Goal: Complete application form

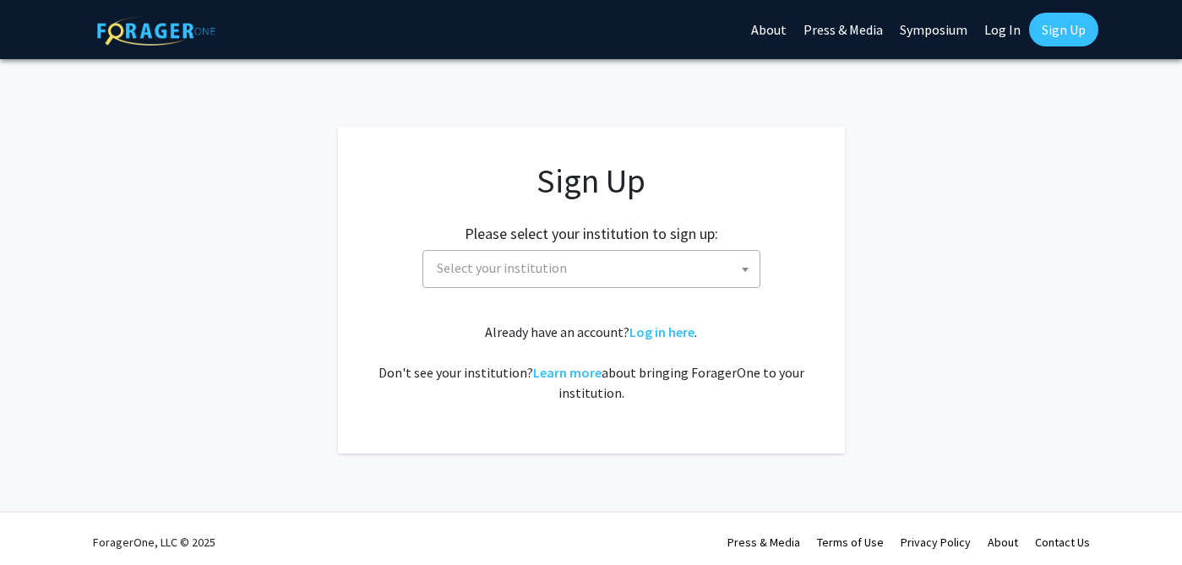
click at [679, 277] on span "Select your institution" at bounding box center [595, 268] width 330 height 35
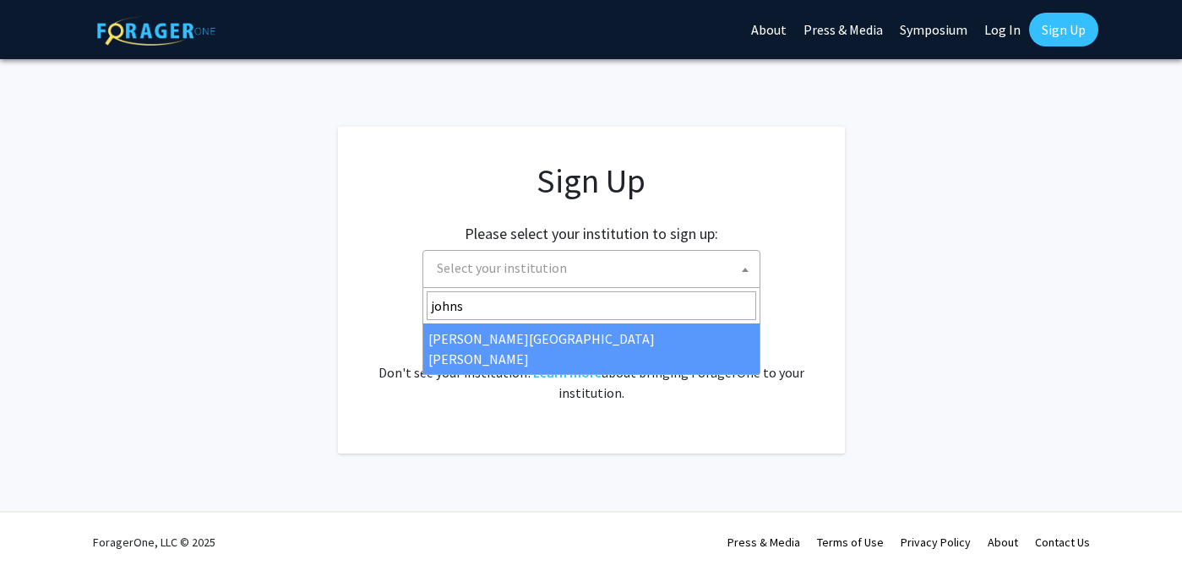
type input "johns"
select select "1"
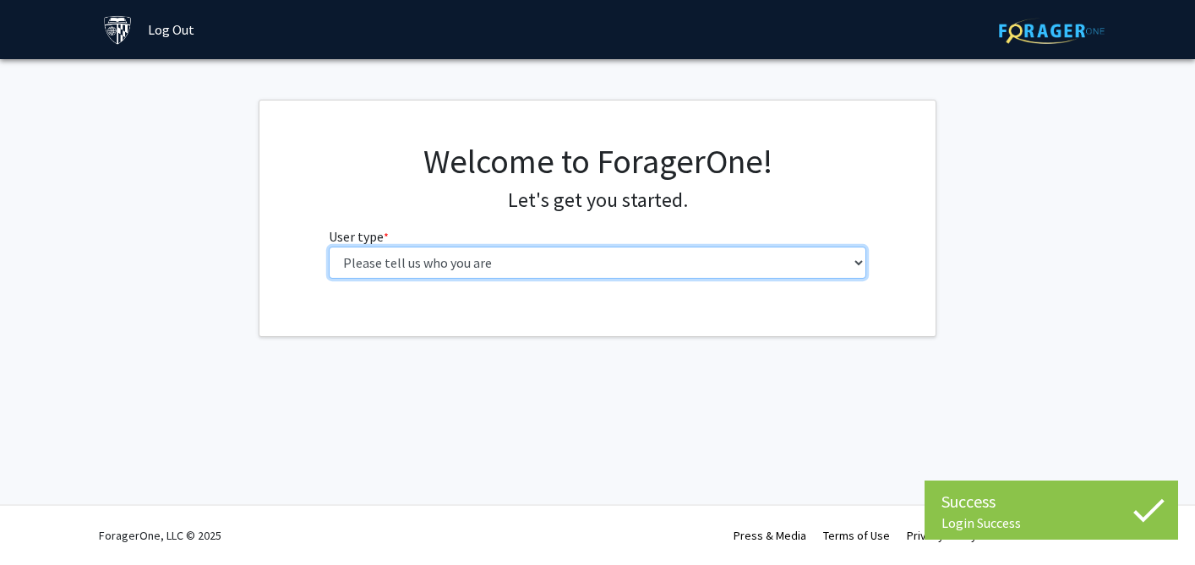
click at [677, 259] on select "Please tell us who you are Undergraduate Student Master's Student Doctoral Cand…" at bounding box center [598, 263] width 538 height 32
select select "2: masters"
click at [329, 247] on select "Please tell us who you are Undergraduate Student Master's Student Doctoral Cand…" at bounding box center [598, 263] width 538 height 32
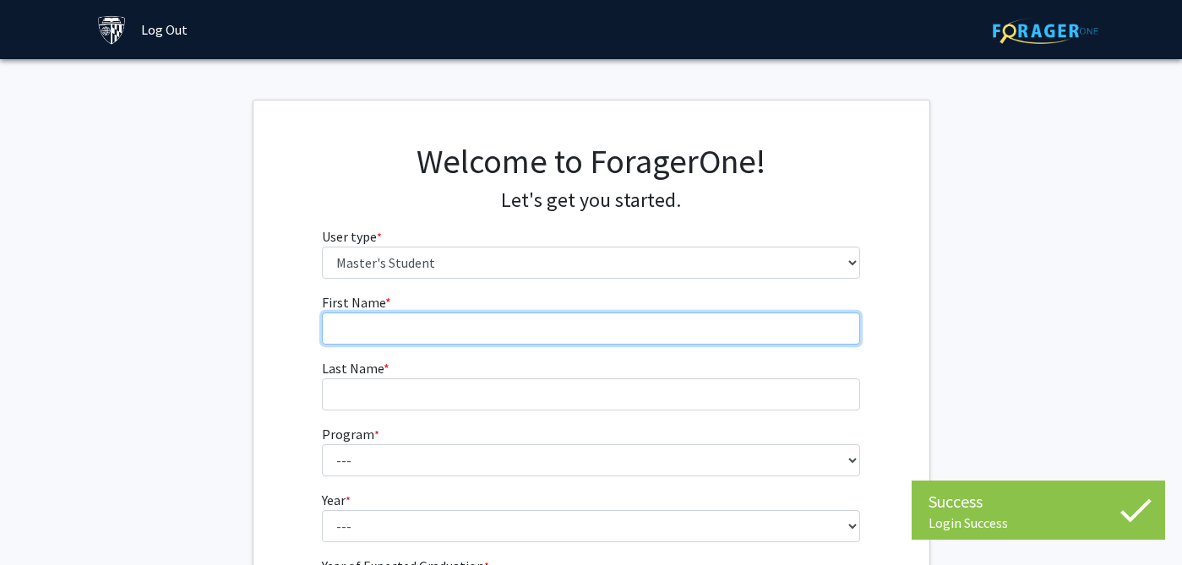
click at [668, 331] on input "First Name * required" at bounding box center [591, 329] width 538 height 32
type input "Alaa"
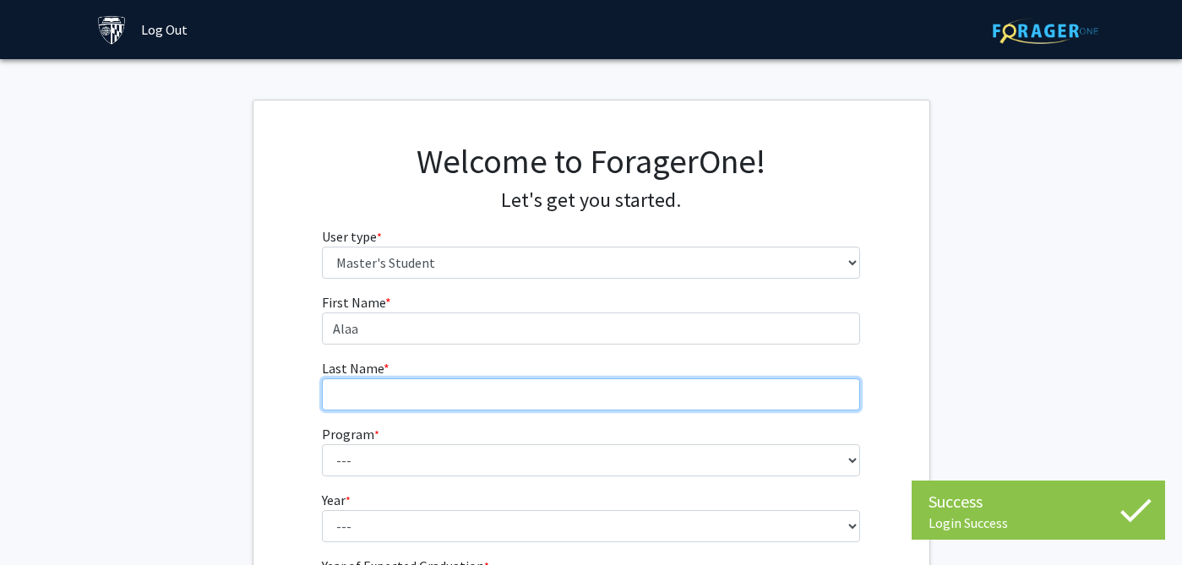
type input "Alawamleh"
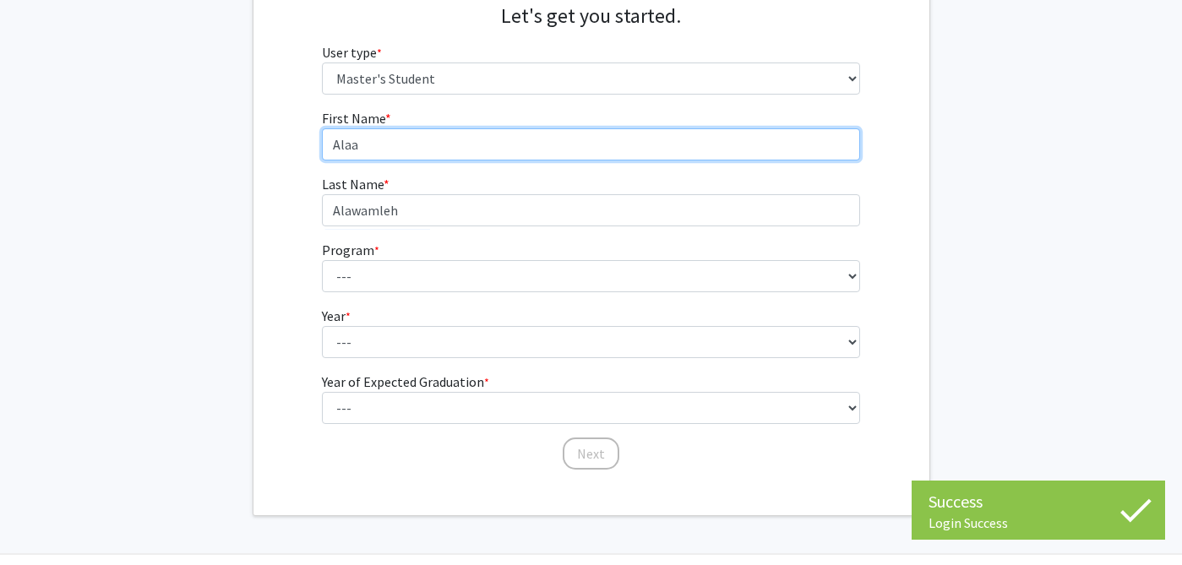
scroll to position [185, 0]
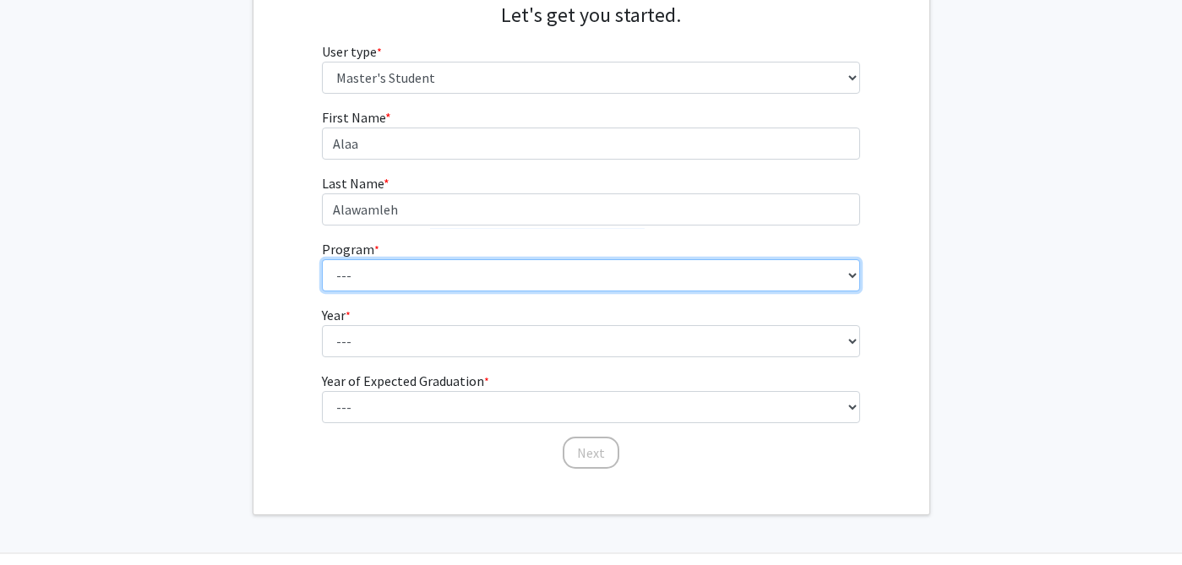
click at [487, 270] on select "--- Anatomy Education Applied and Computational Mathematics Applied Biomedical …" at bounding box center [591, 275] width 538 height 32
select select "60: 48"
click at [322, 259] on select "--- Anatomy Education Applied and Computational Mathematics Applied Biomedical …" at bounding box center [591, 275] width 538 height 32
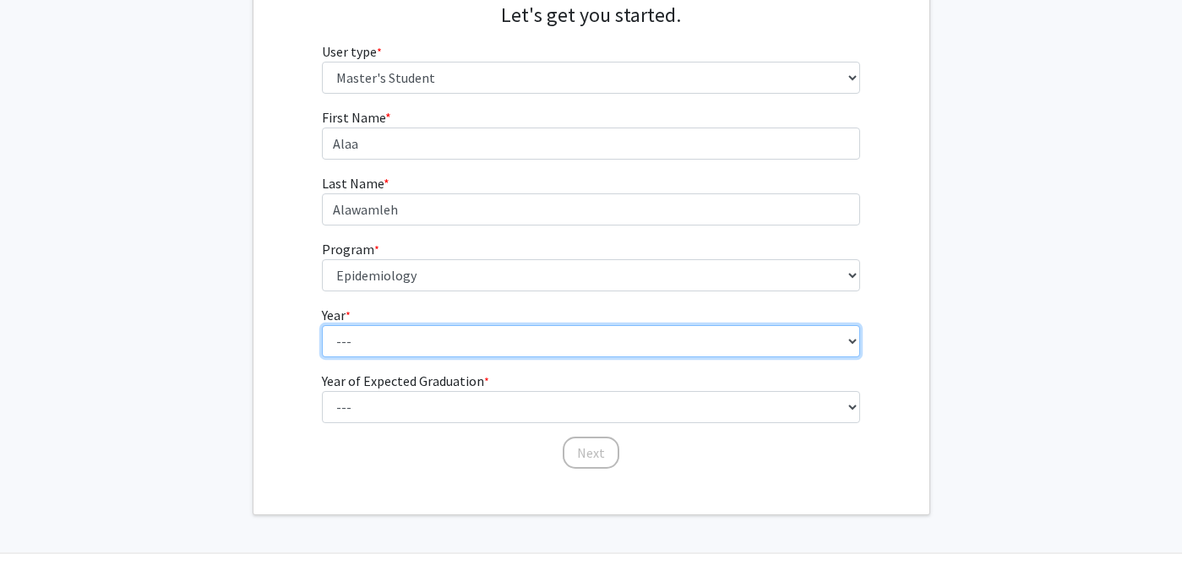
click at [467, 341] on select "--- First Year Second Year" at bounding box center [591, 341] width 538 height 32
select select "1: first_year"
click at [322, 325] on select "--- First Year Second Year" at bounding box center [591, 341] width 538 height 32
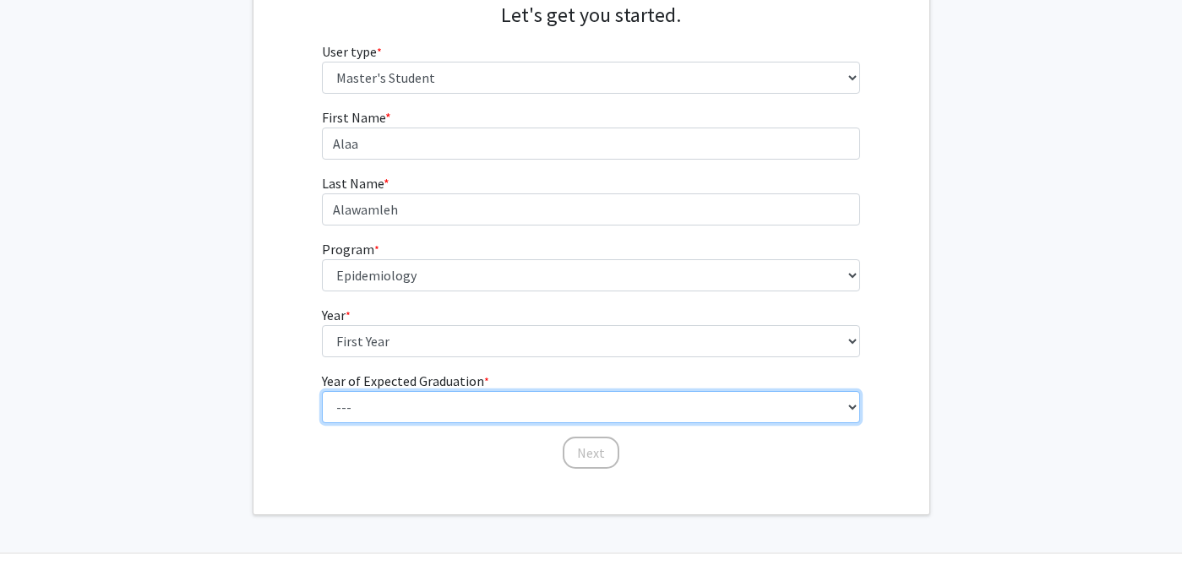
click at [455, 412] on select "--- 2025 2026 2027 2028 2029 2030 2031 2032 2033 2034" at bounding box center [591, 407] width 538 height 32
select select "2: 2026"
click at [322, 391] on select "--- 2025 2026 2027 2028 2029 2030 2031 2032 2033 2034" at bounding box center [591, 407] width 538 height 32
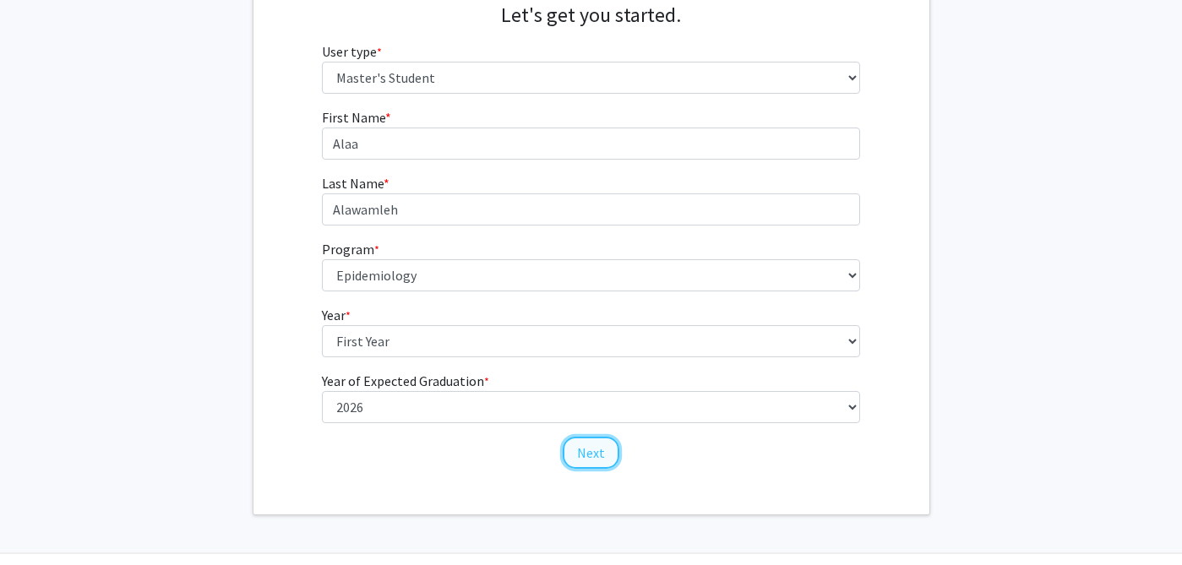
click at [578, 448] on button "Next" at bounding box center [591, 453] width 57 height 32
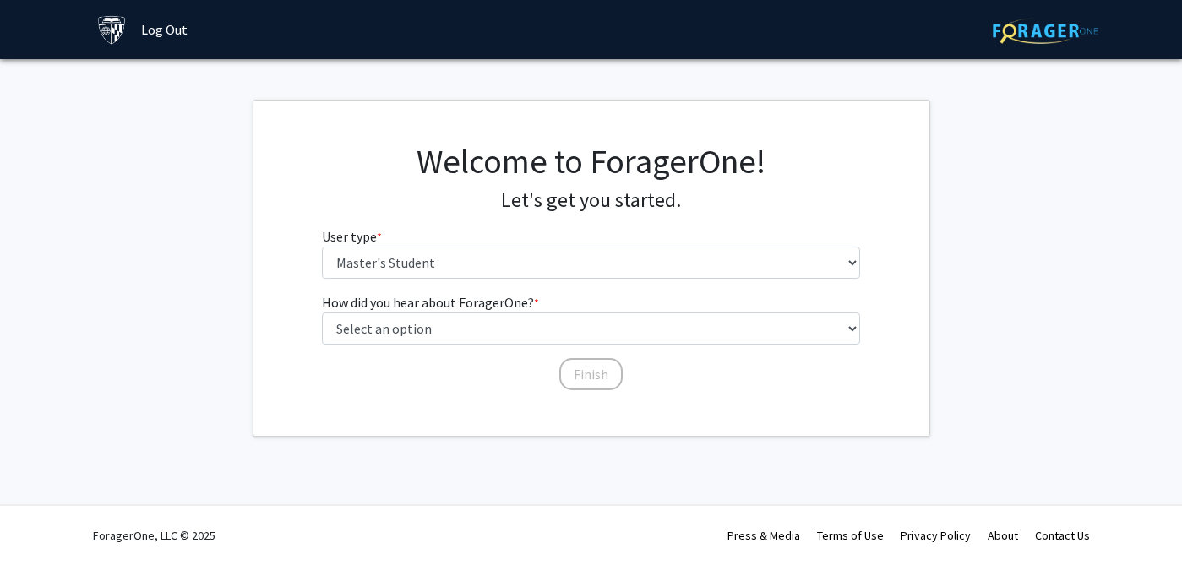
scroll to position [0, 0]
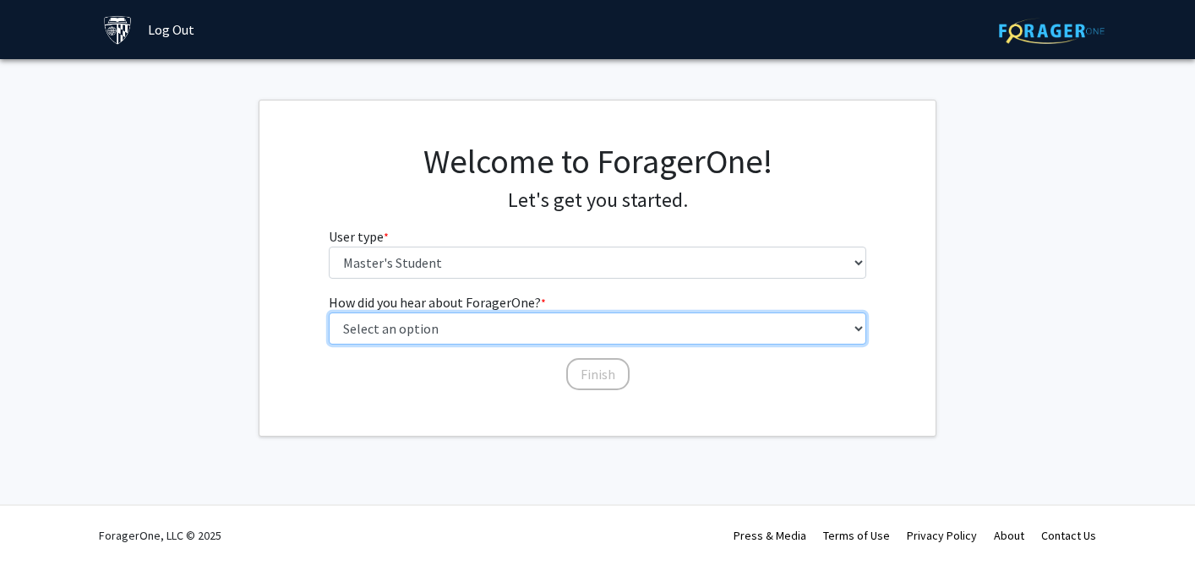
click at [554, 329] on select "Select an option Peer/student recommendation Faculty/staff recommendation Unive…" at bounding box center [598, 329] width 538 height 32
select select "3: university_website"
click at [329, 313] on select "Select an option Peer/student recommendation Faculty/staff recommendation Unive…" at bounding box center [598, 329] width 538 height 32
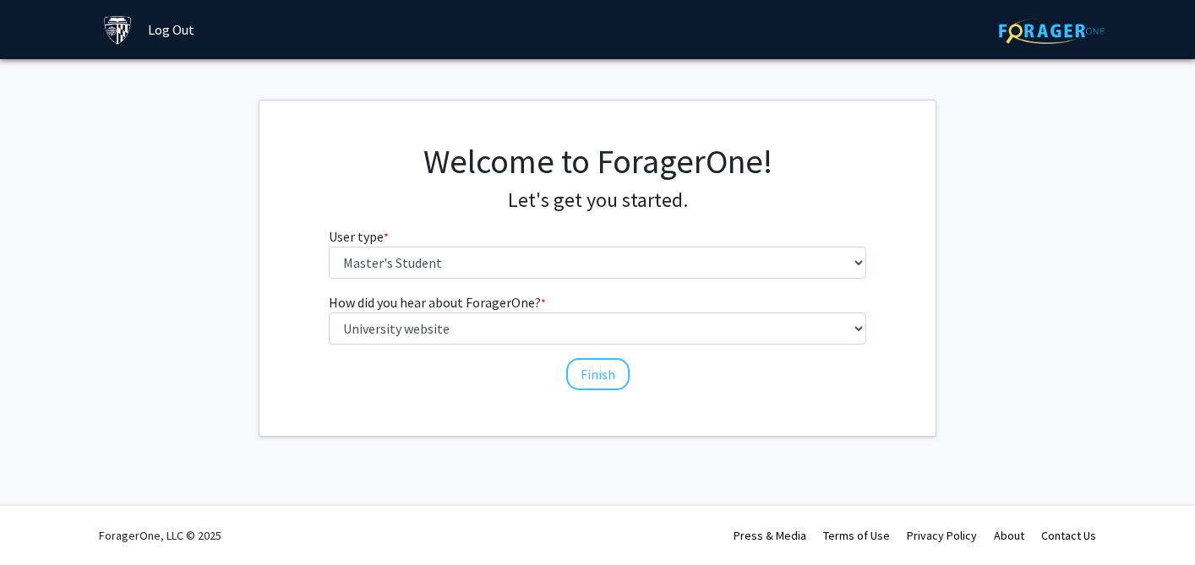
click at [563, 367] on div "Finish" at bounding box center [598, 366] width 538 height 17
click at [585, 367] on button "Finish" at bounding box center [597, 374] width 63 height 32
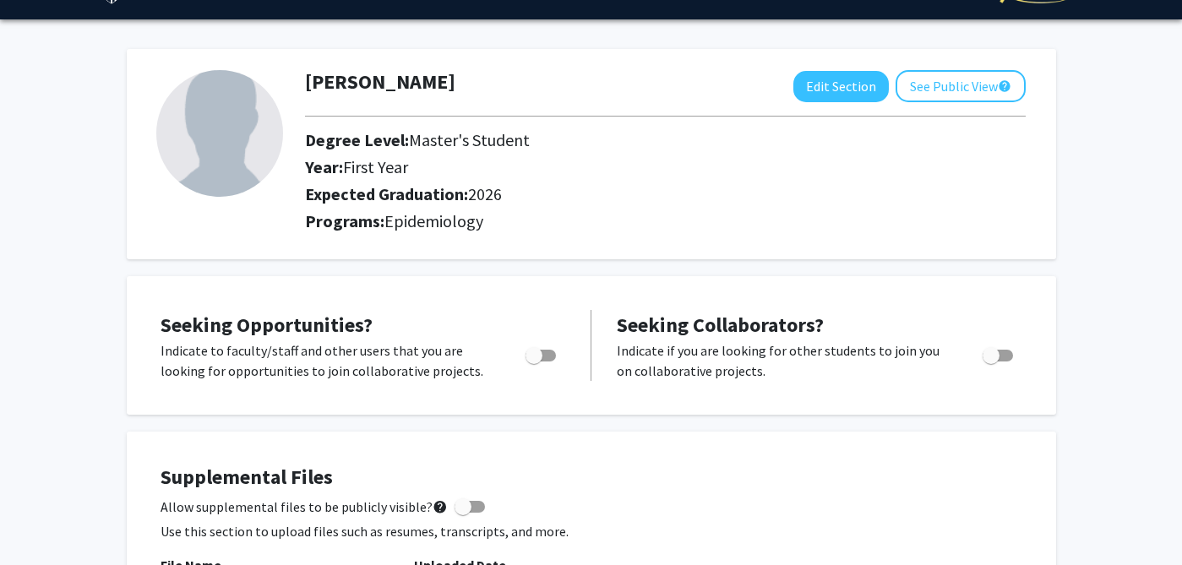
scroll to position [41, 0]
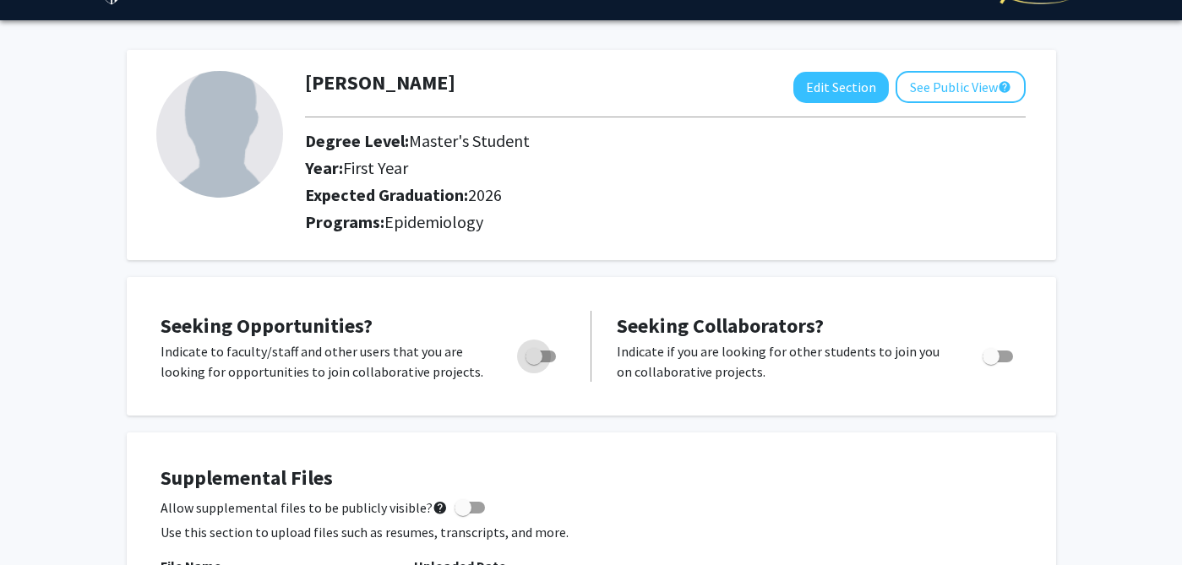
click at [545, 357] on span "Toggle" at bounding box center [541, 357] width 30 height 12
click at [534, 363] on input "Are you actively seeking opportunities?" at bounding box center [533, 363] width 1 height 1
checkbox input "true"
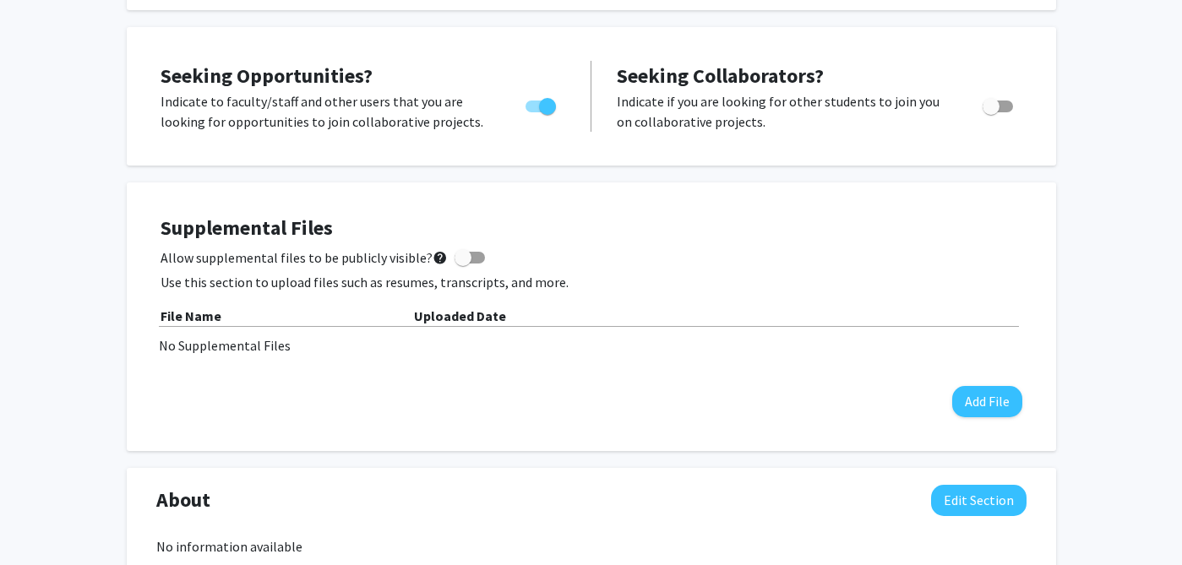
scroll to position [0, 0]
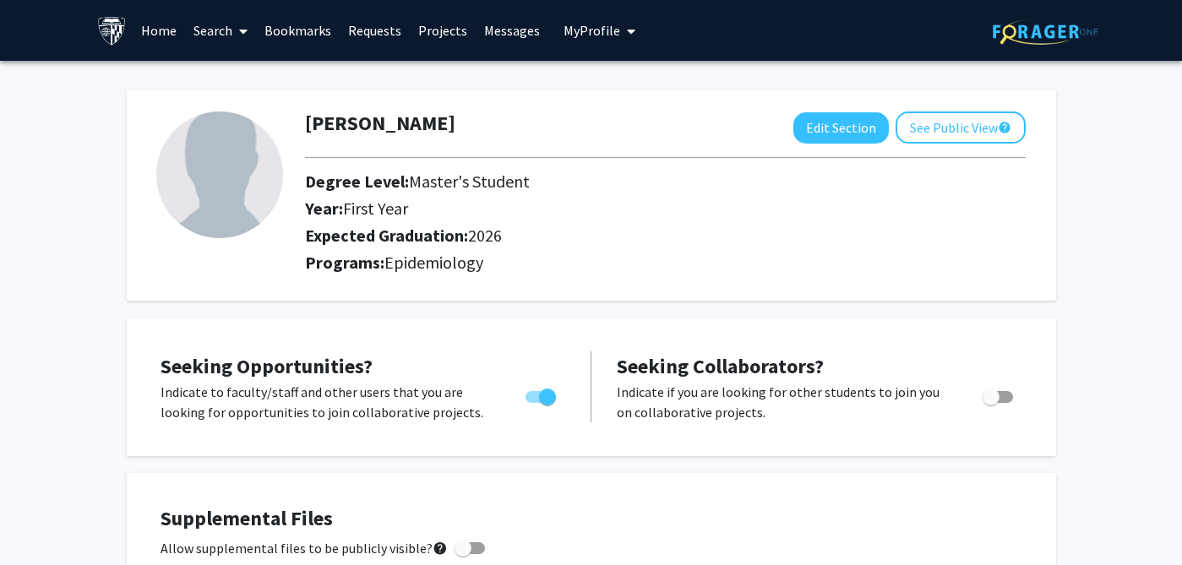
click at [156, 22] on link "Home" at bounding box center [159, 30] width 52 height 59
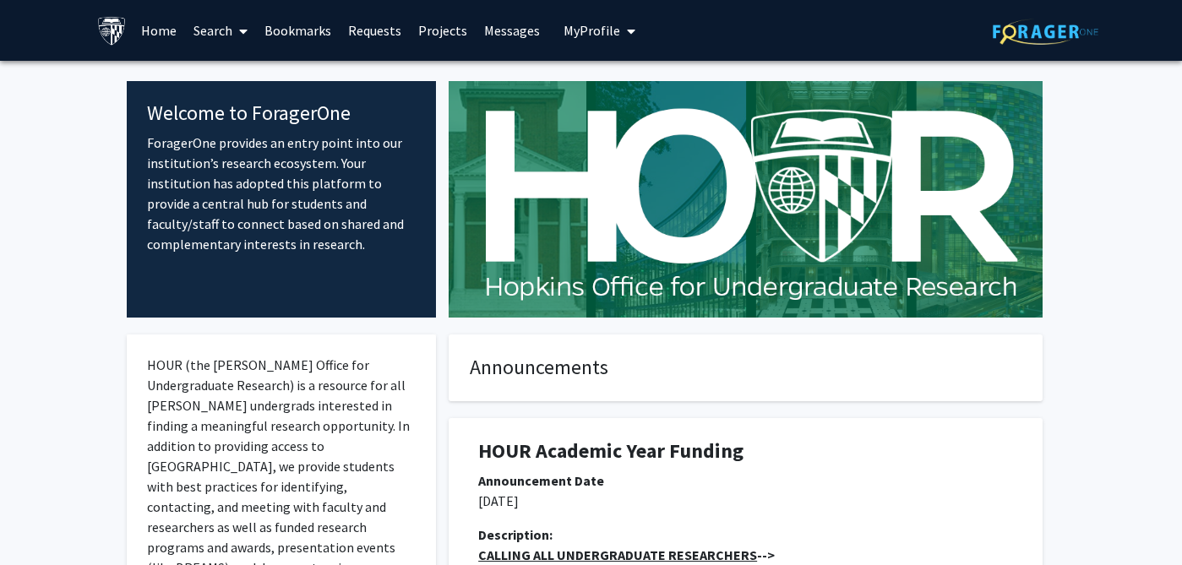
click at [237, 32] on span at bounding box center [239, 31] width 15 height 59
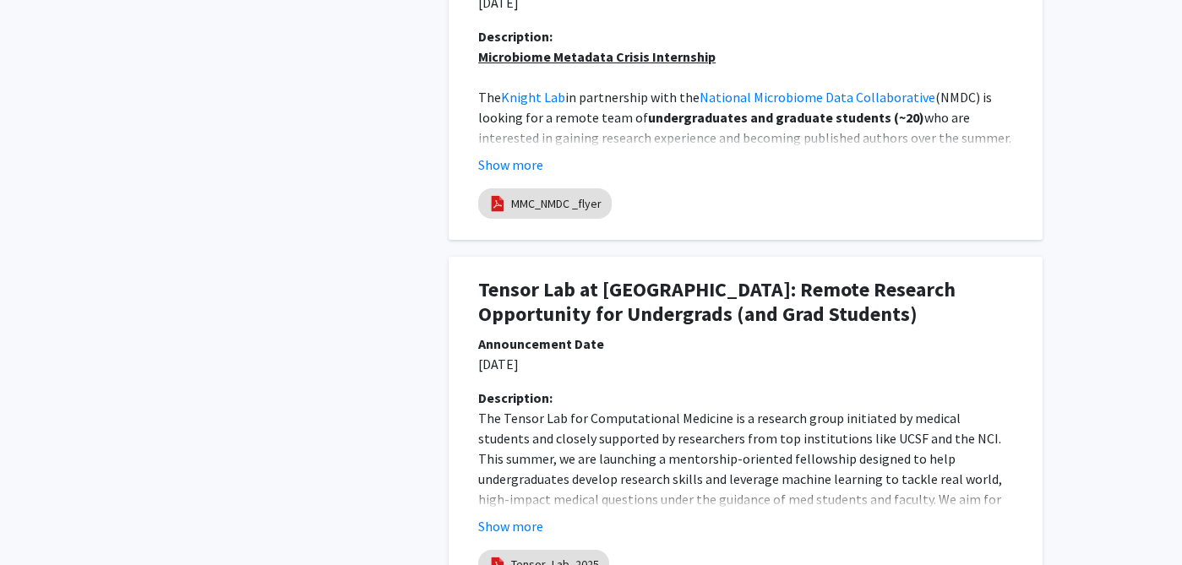
scroll to position [1422, 0]
